Goal: Task Accomplishment & Management: Complete application form

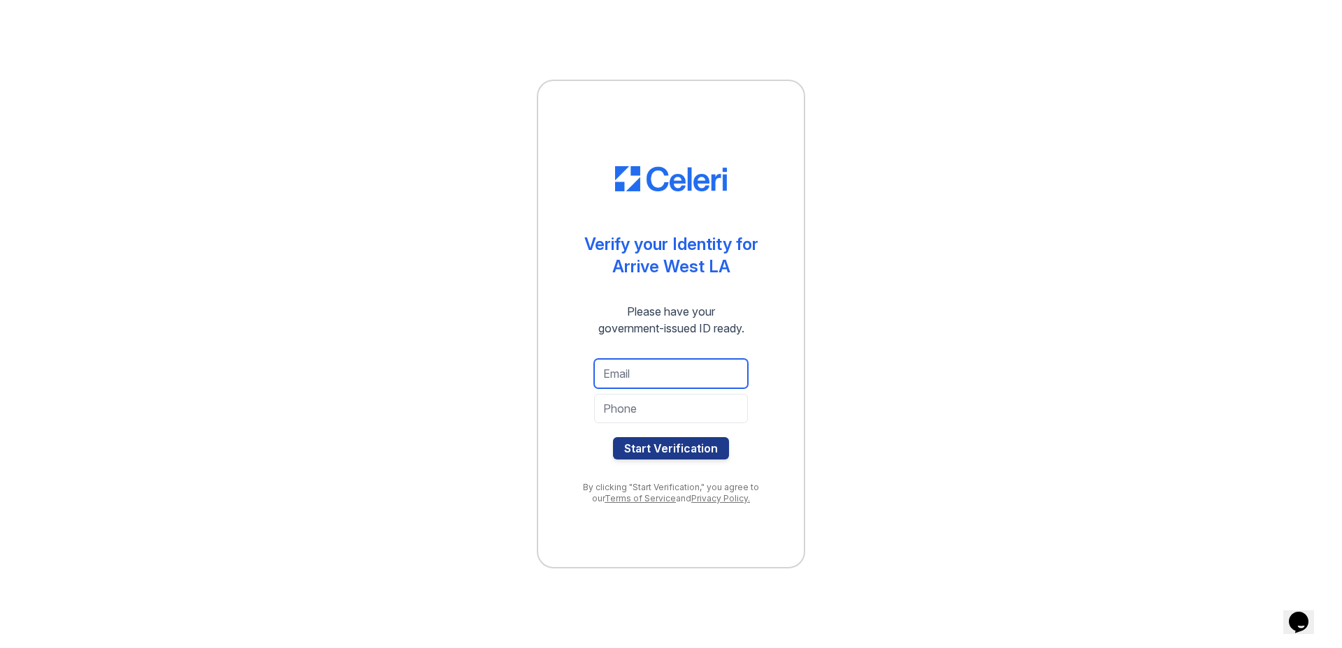
click at [655, 376] on input "email" at bounding box center [671, 373] width 154 height 29
type input "[EMAIL_ADDRESS][DOMAIN_NAME]"
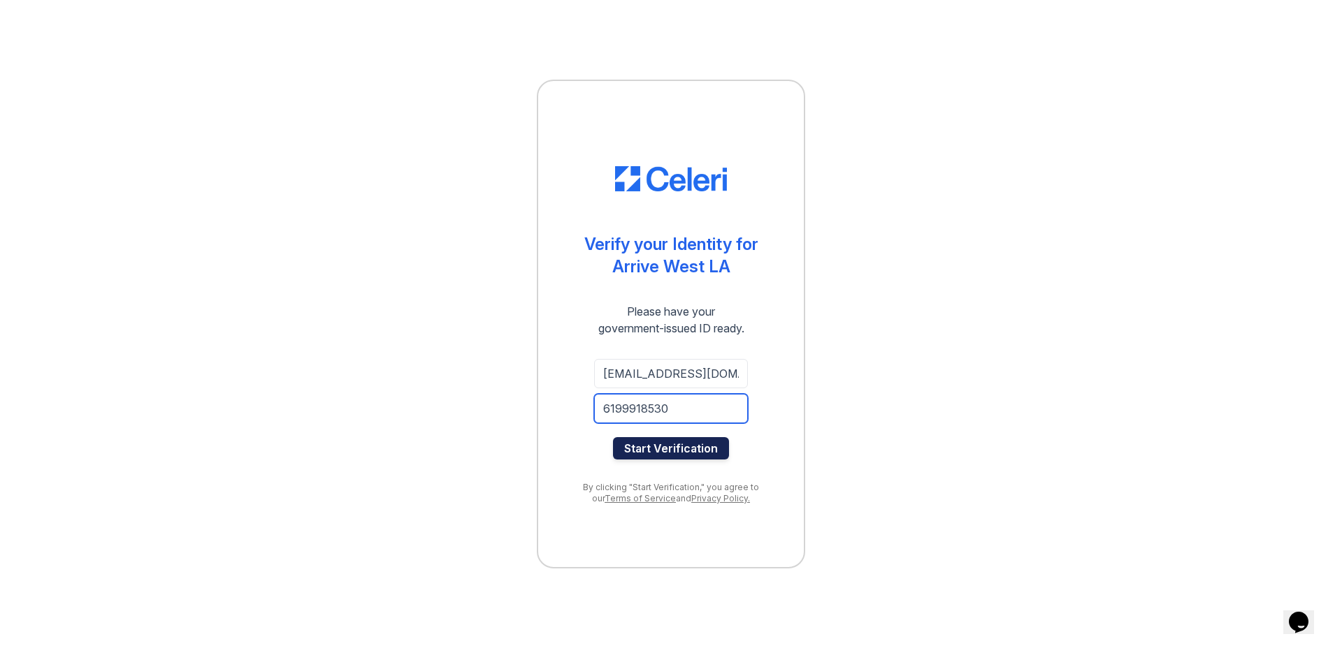
type input "6199918530"
click at [692, 458] on button "Start Verification" at bounding box center [671, 448] width 116 height 22
